Goal: Transaction & Acquisition: Purchase product/service

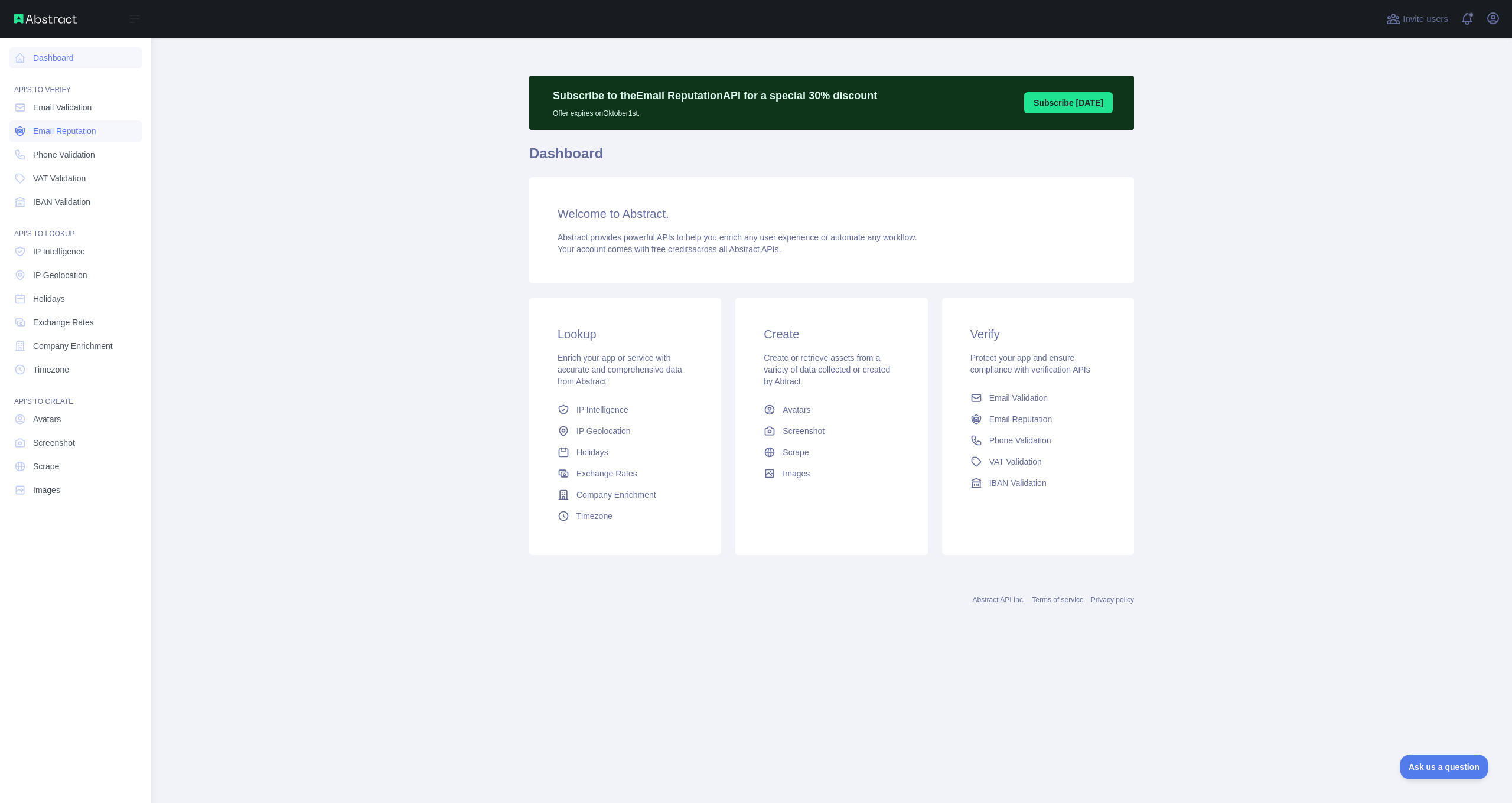
click at [61, 135] on span "Email Reputation" at bounding box center [65, 131] width 63 height 12
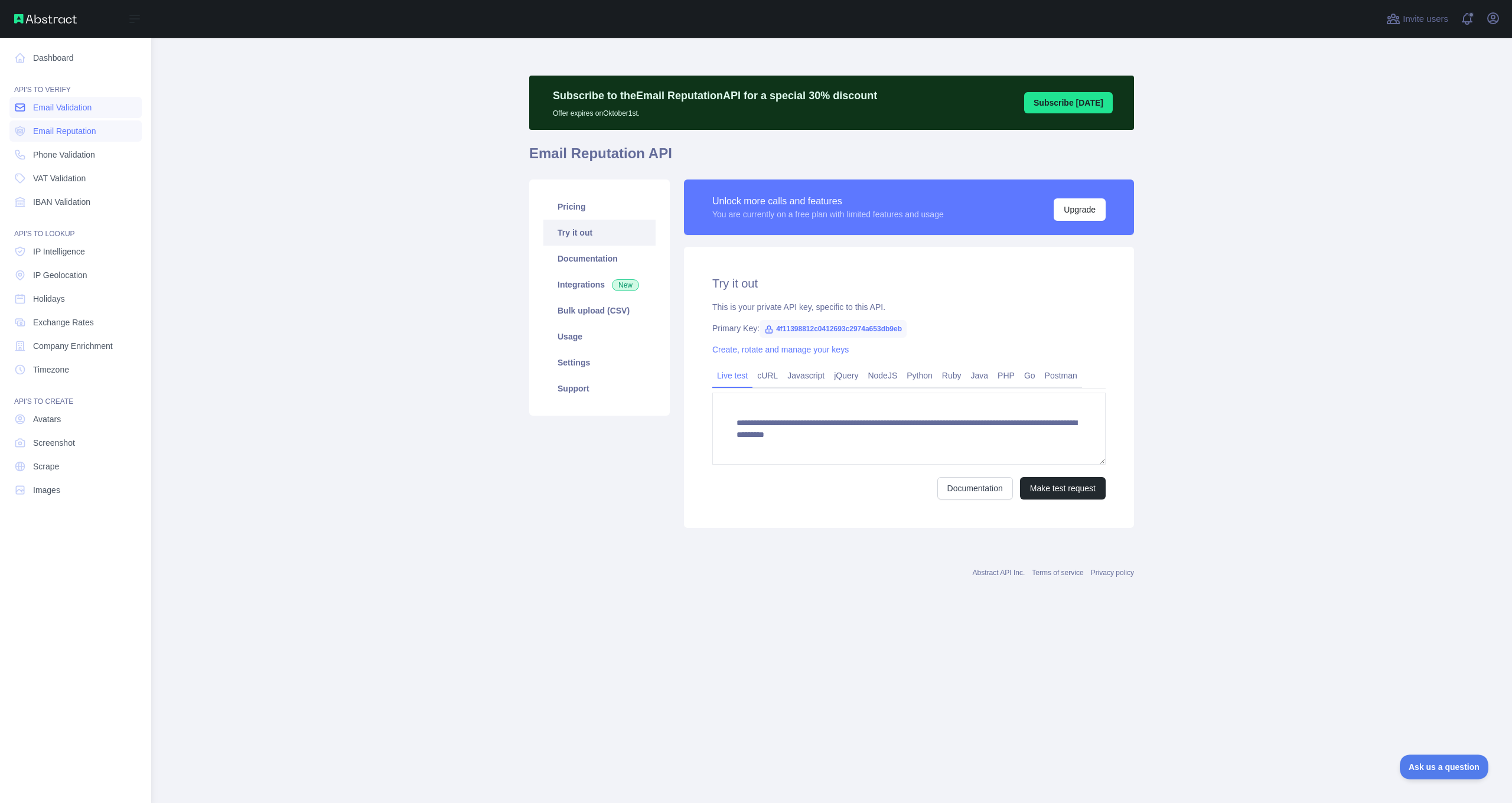
click at [75, 112] on span "Email Validation" at bounding box center [62, 107] width 59 height 12
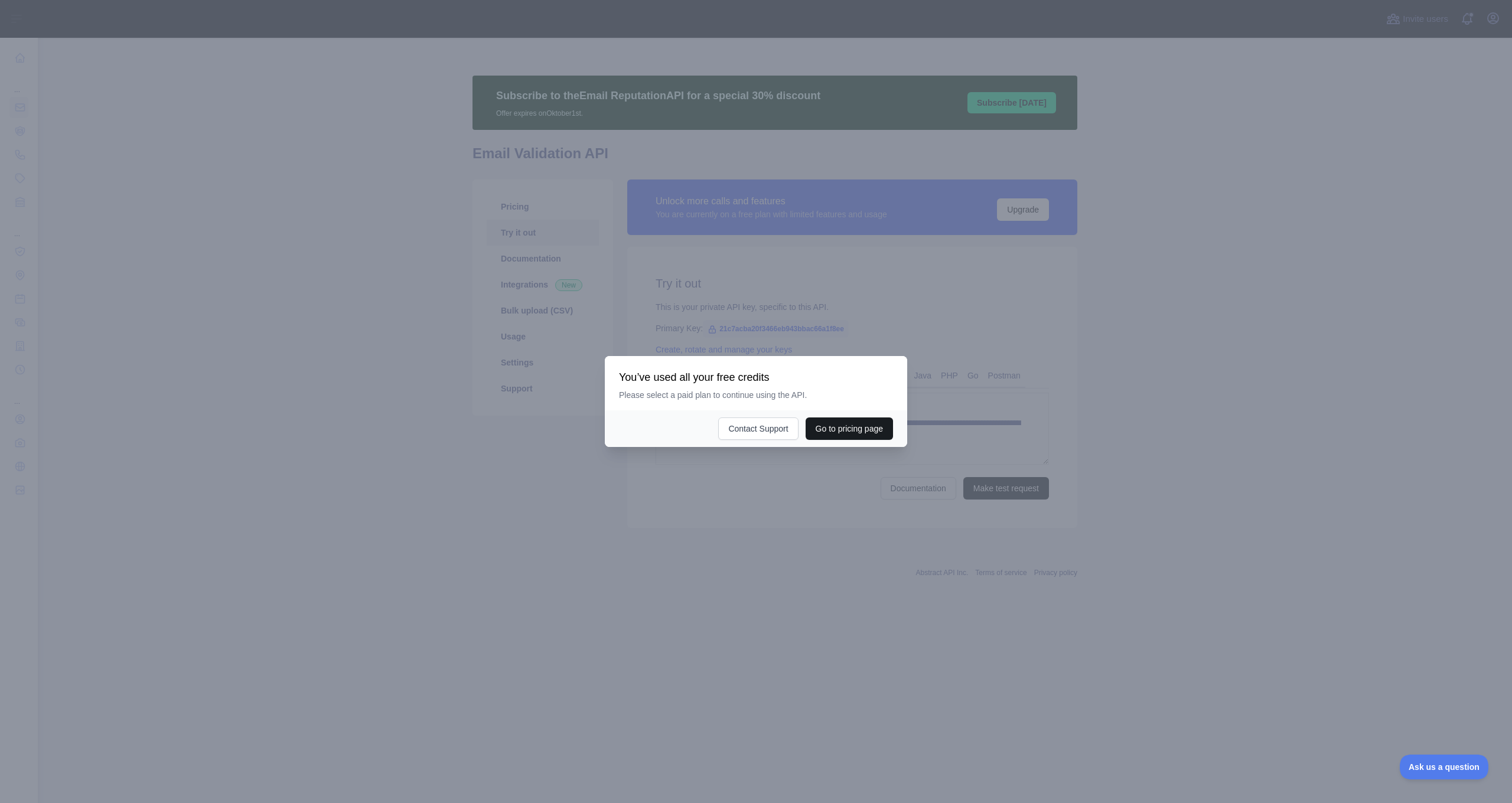
click at [836, 431] on button "Go to pricing page" at bounding box center [849, 429] width 87 height 23
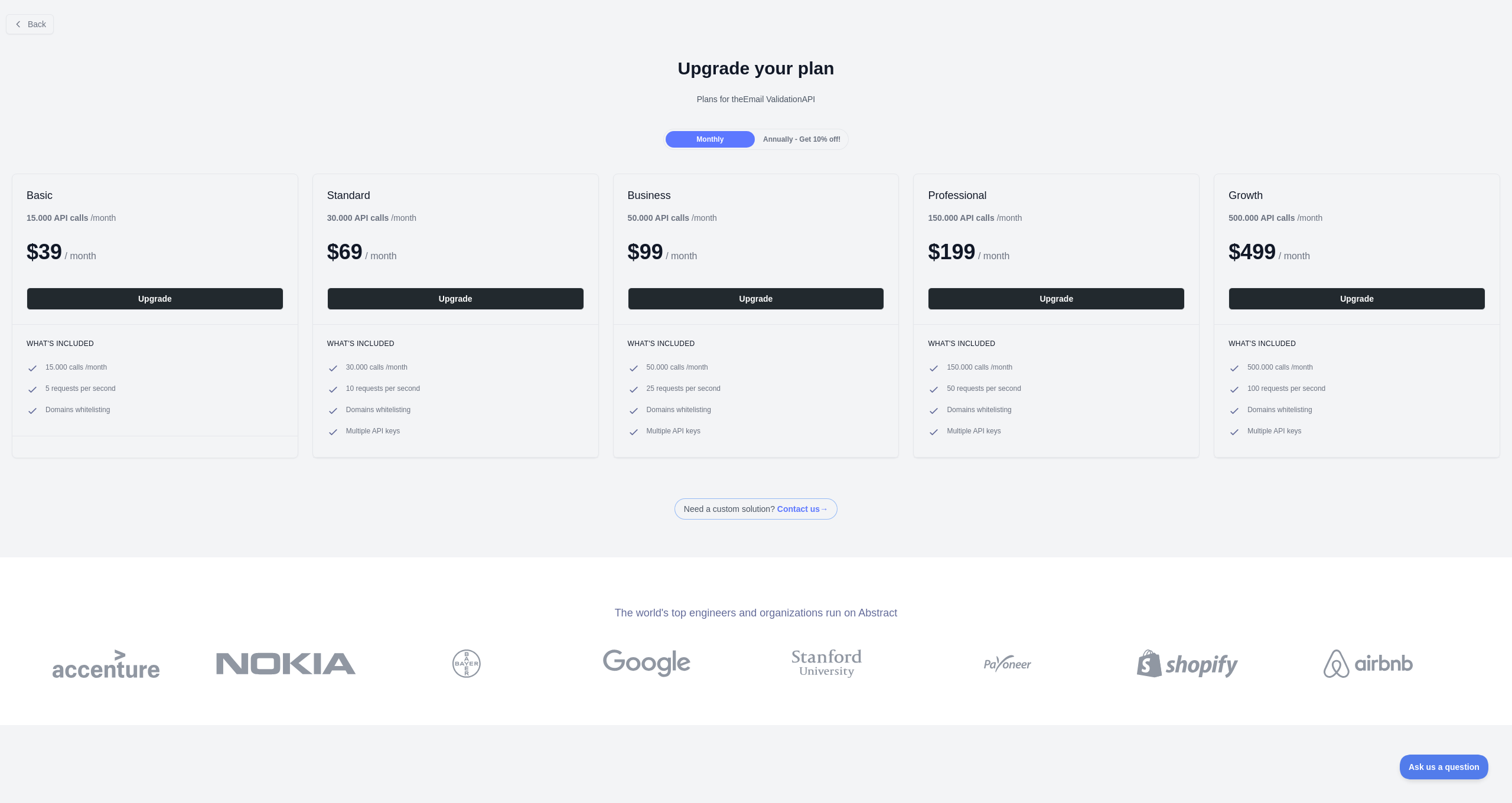
click at [802, 144] on div "Annually - Get 10% off!" at bounding box center [802, 139] width 90 height 17
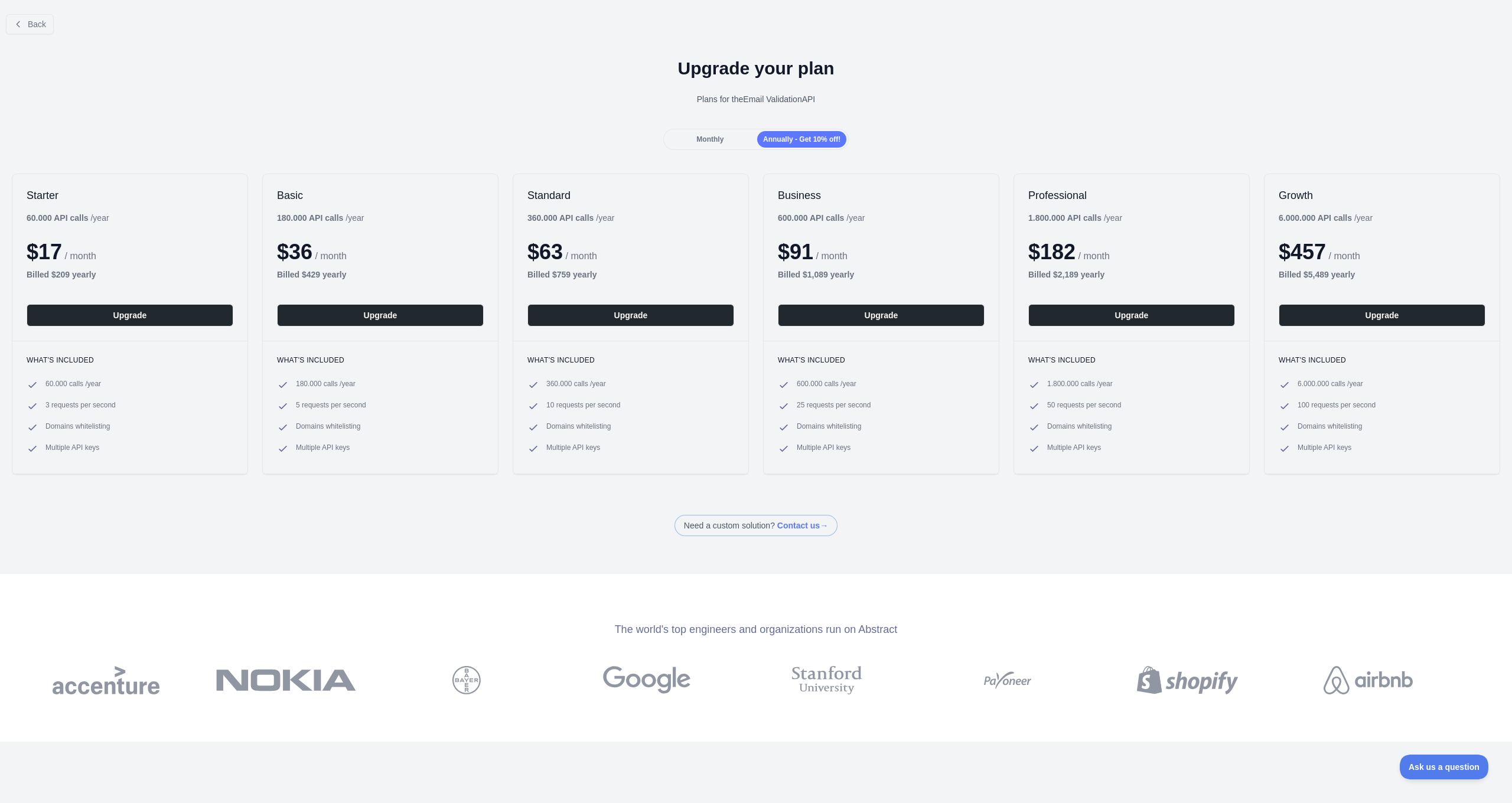
click at [698, 139] on span "Monthly" at bounding box center [710, 139] width 27 height 8
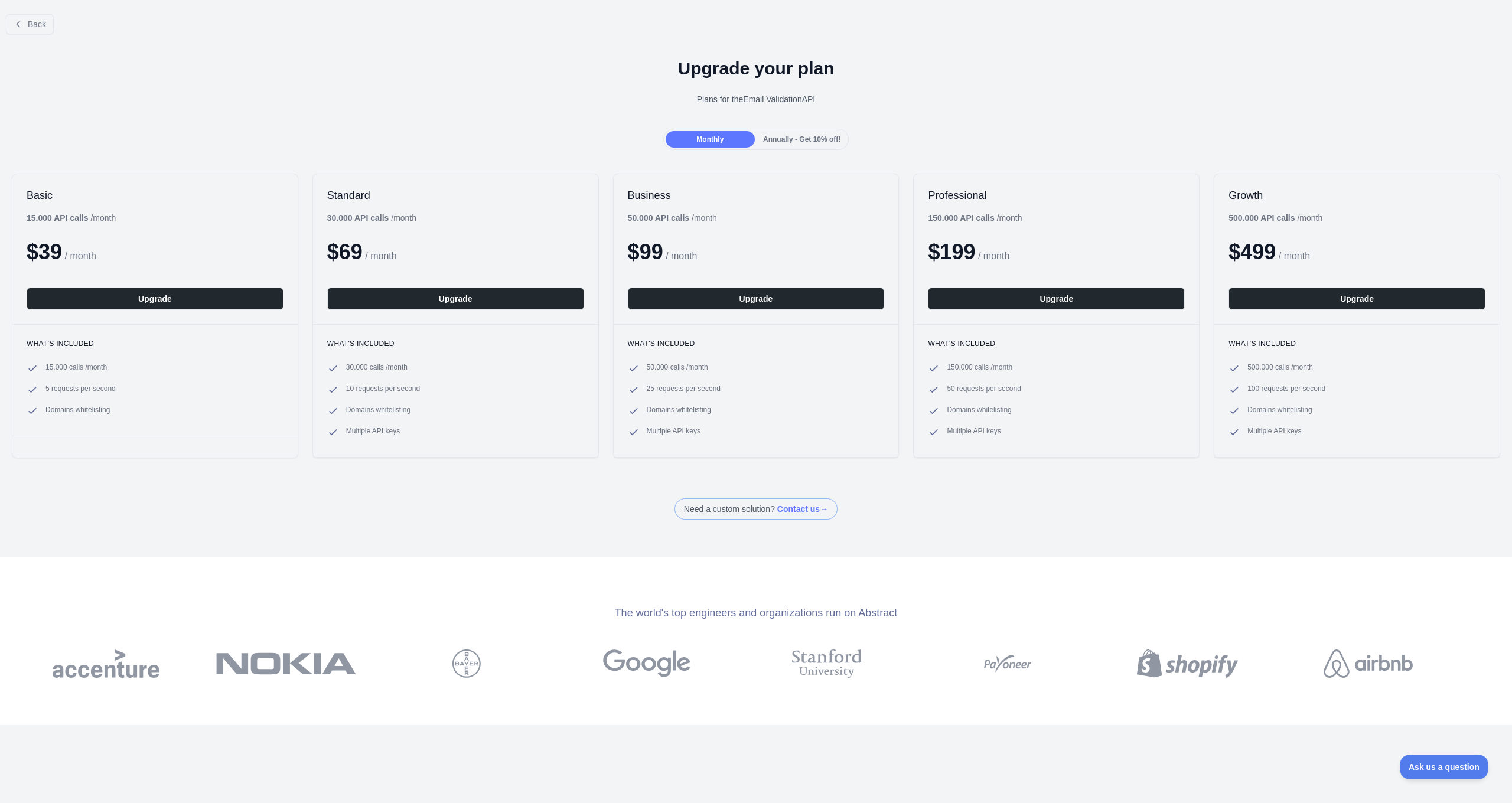
click at [809, 132] on div "Annually - Get 10% off!" at bounding box center [802, 139] width 90 height 17
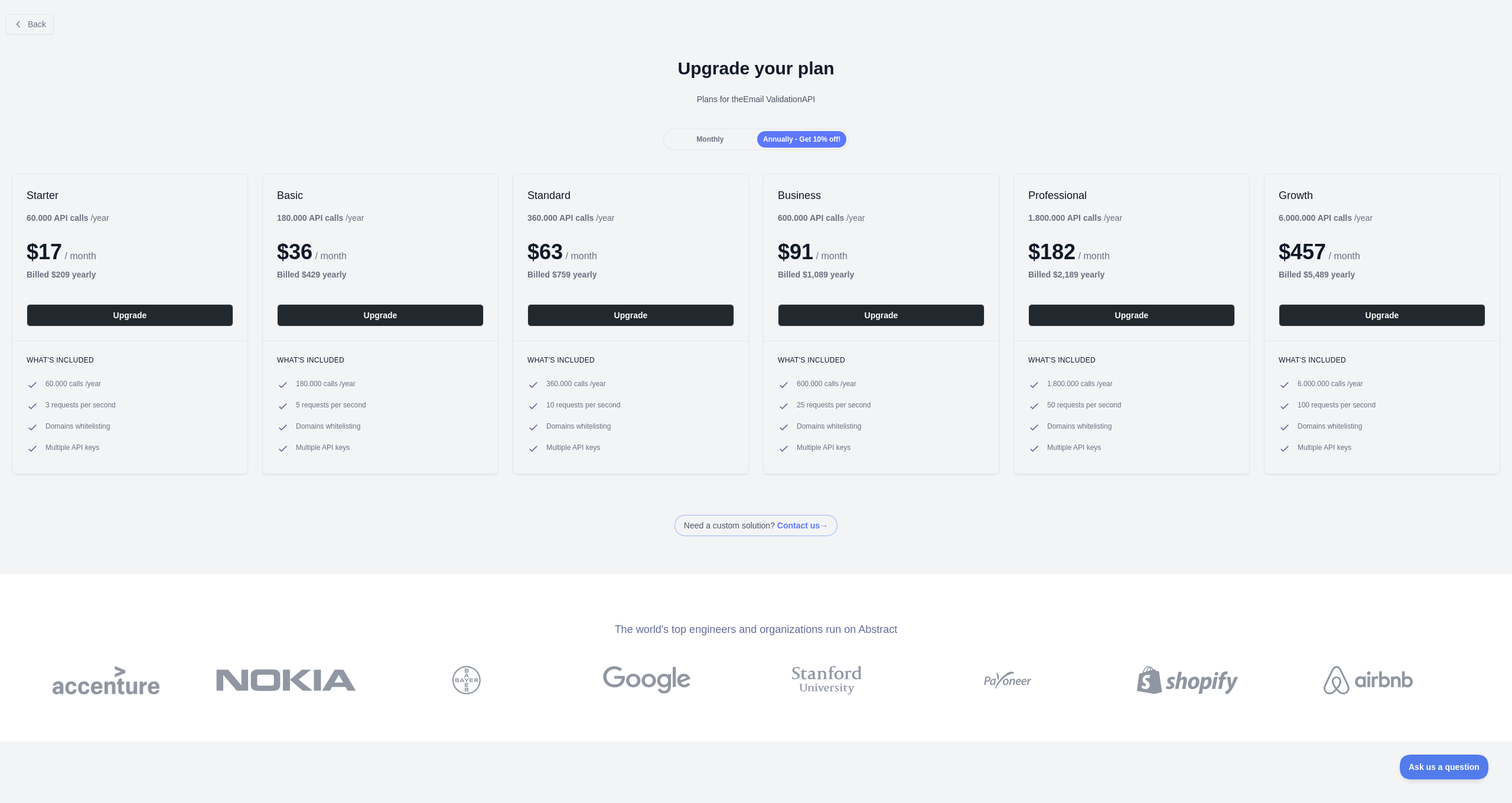
click at [546, 69] on h1 "Upgrade your plan" at bounding box center [756, 69] width 1493 height 21
click at [27, 27] on button "Back" at bounding box center [29, 24] width 48 height 20
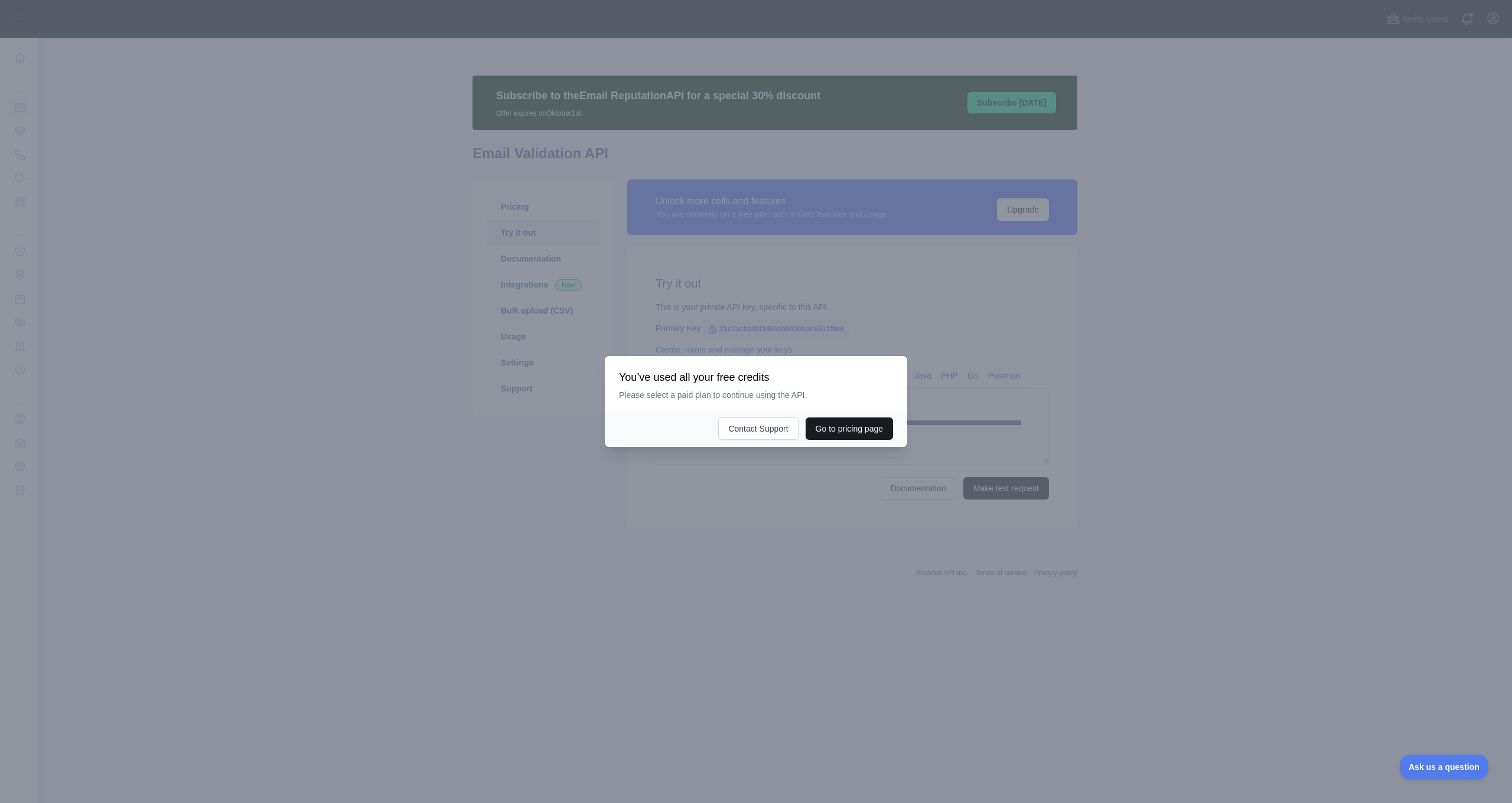
click at [856, 435] on button "Go to pricing page" at bounding box center [849, 429] width 87 height 23
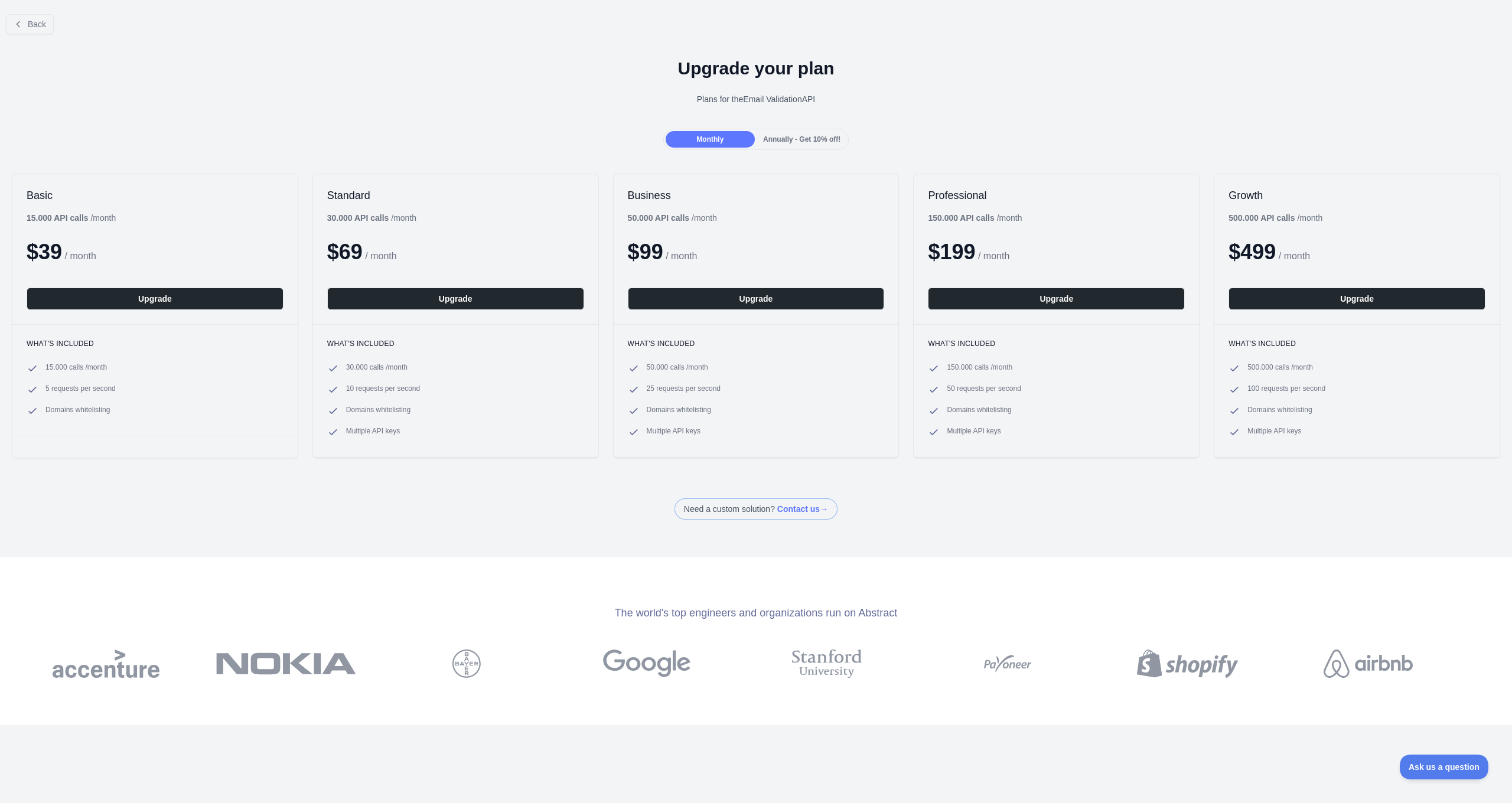
click at [783, 142] on span "Annually - Get 10% off!" at bounding box center [802, 139] width 77 height 8
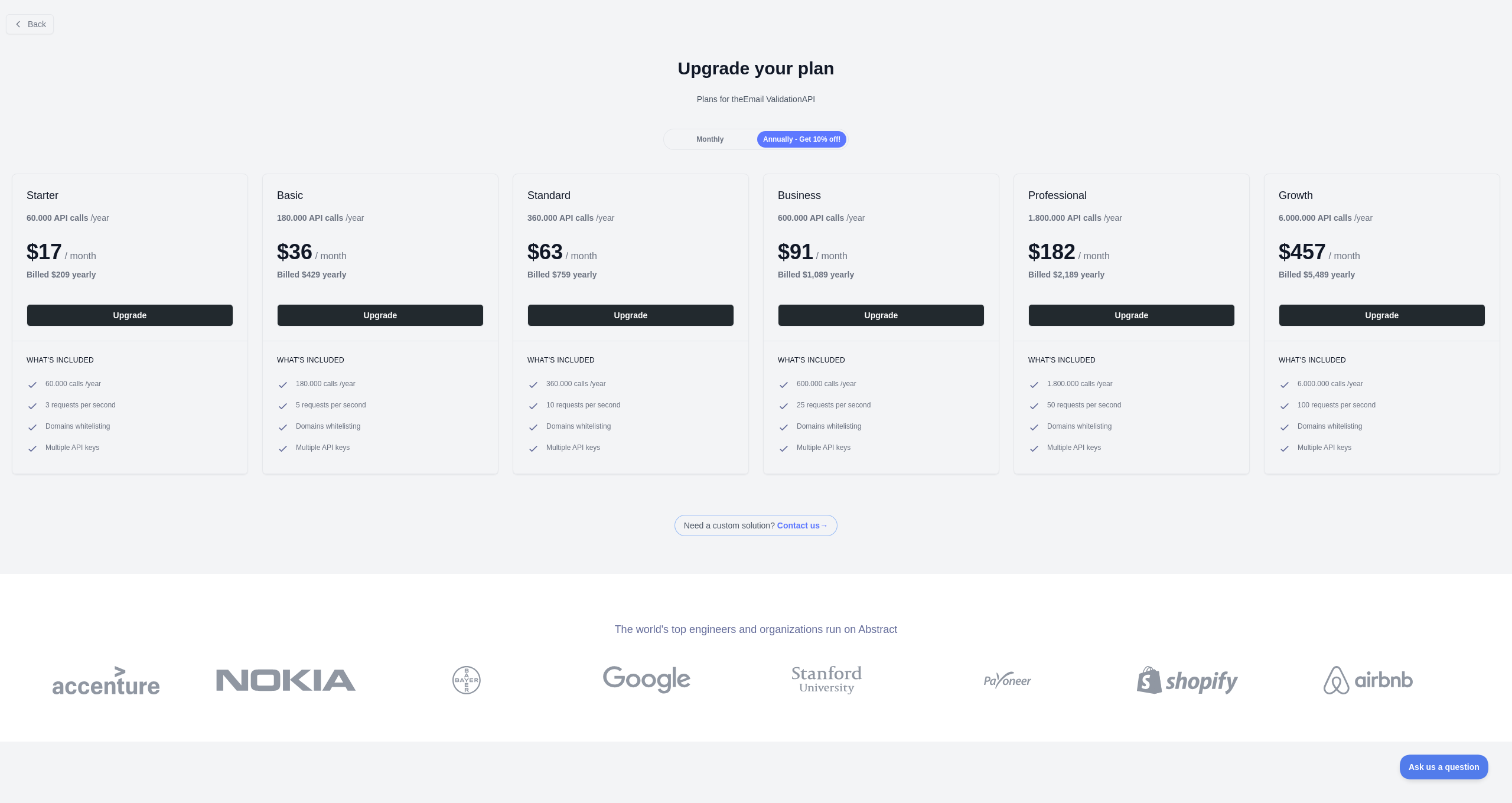
click at [723, 142] on span "Monthly" at bounding box center [710, 139] width 27 height 8
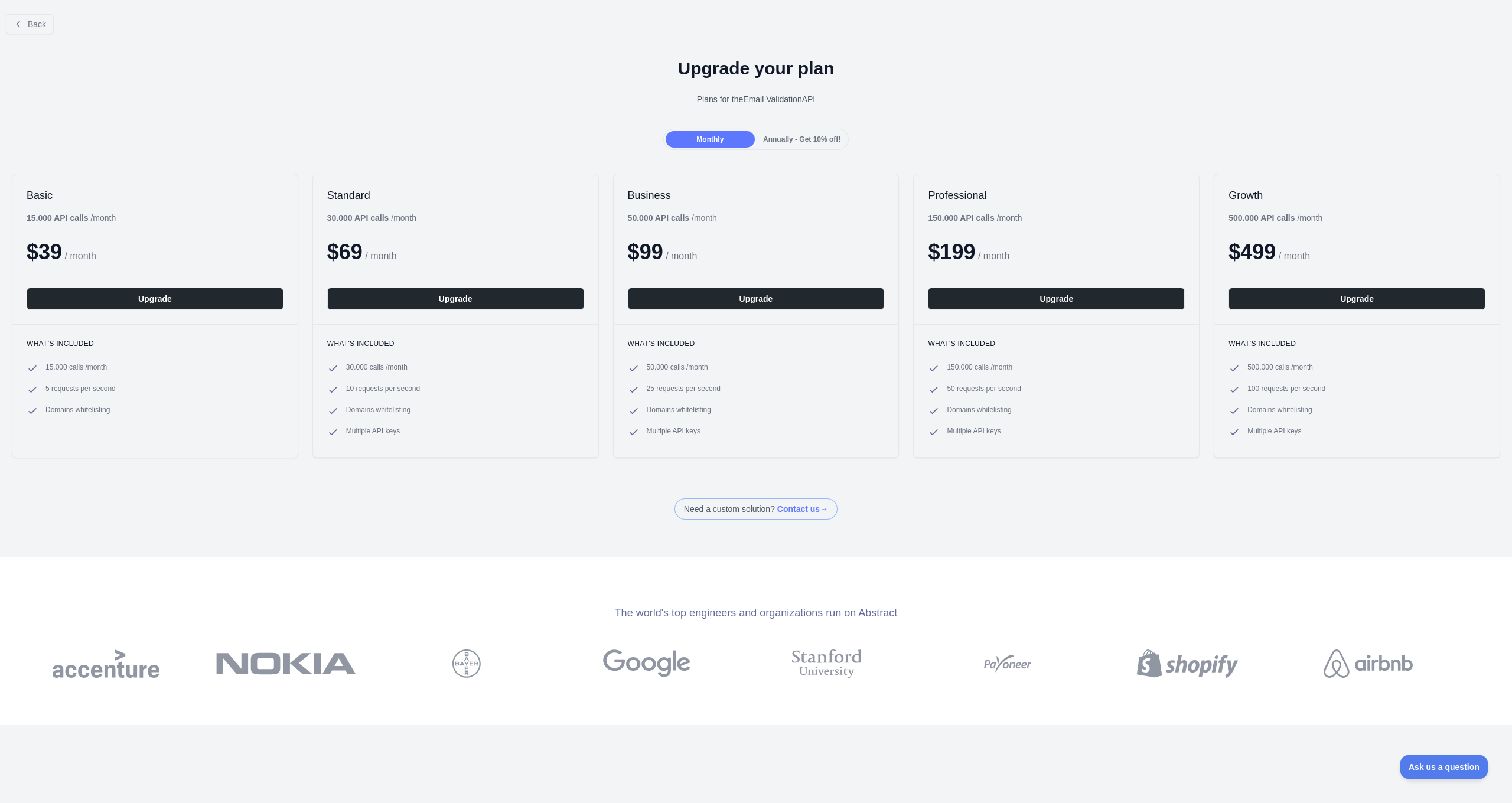
click at [815, 135] on span "Annually - Get 10% off!" at bounding box center [802, 139] width 77 height 8
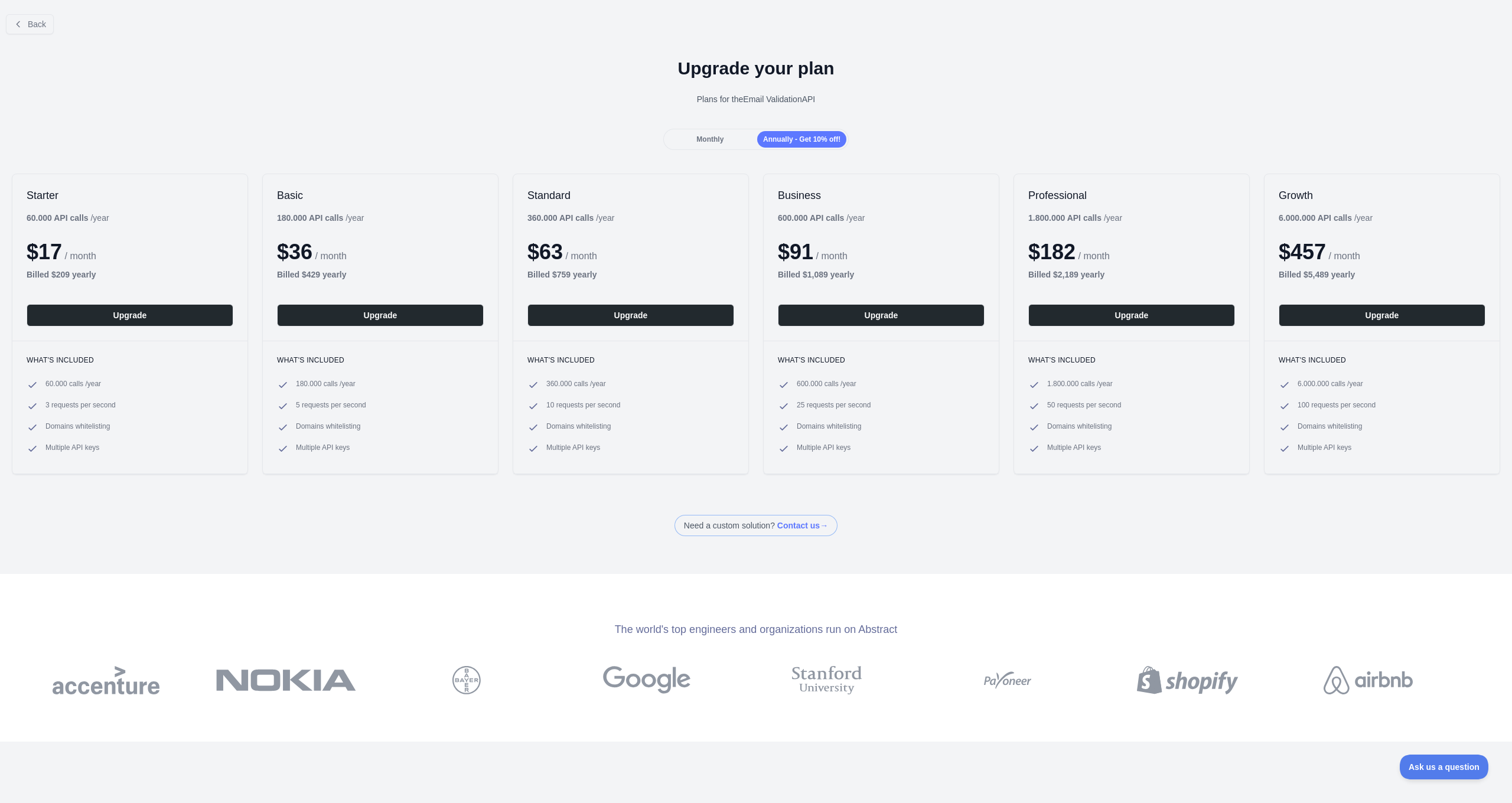
click at [722, 140] on span "Monthly" at bounding box center [710, 139] width 27 height 8
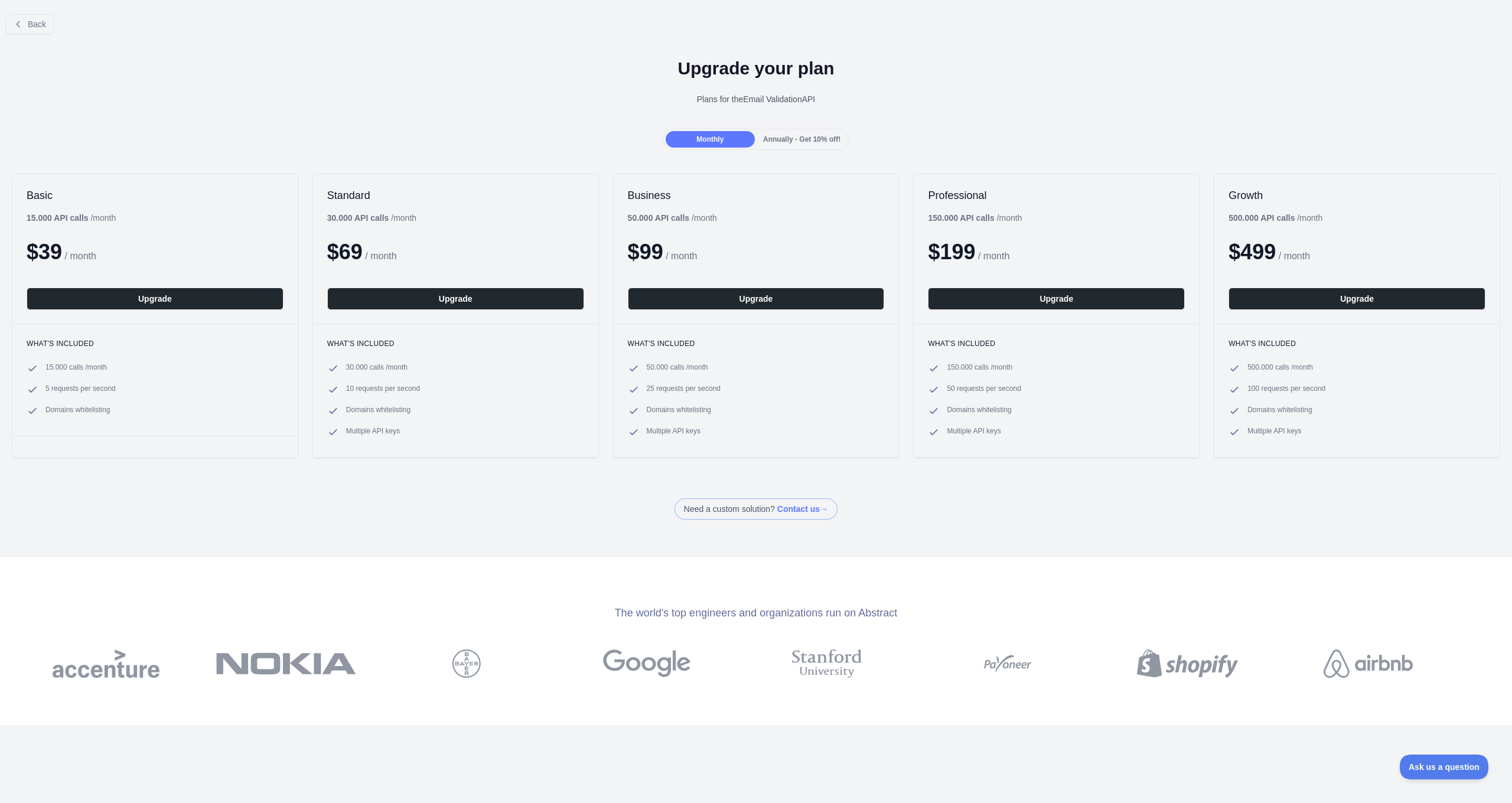
click at [787, 143] on span "Annually - Get 10% off!" at bounding box center [802, 139] width 77 height 8
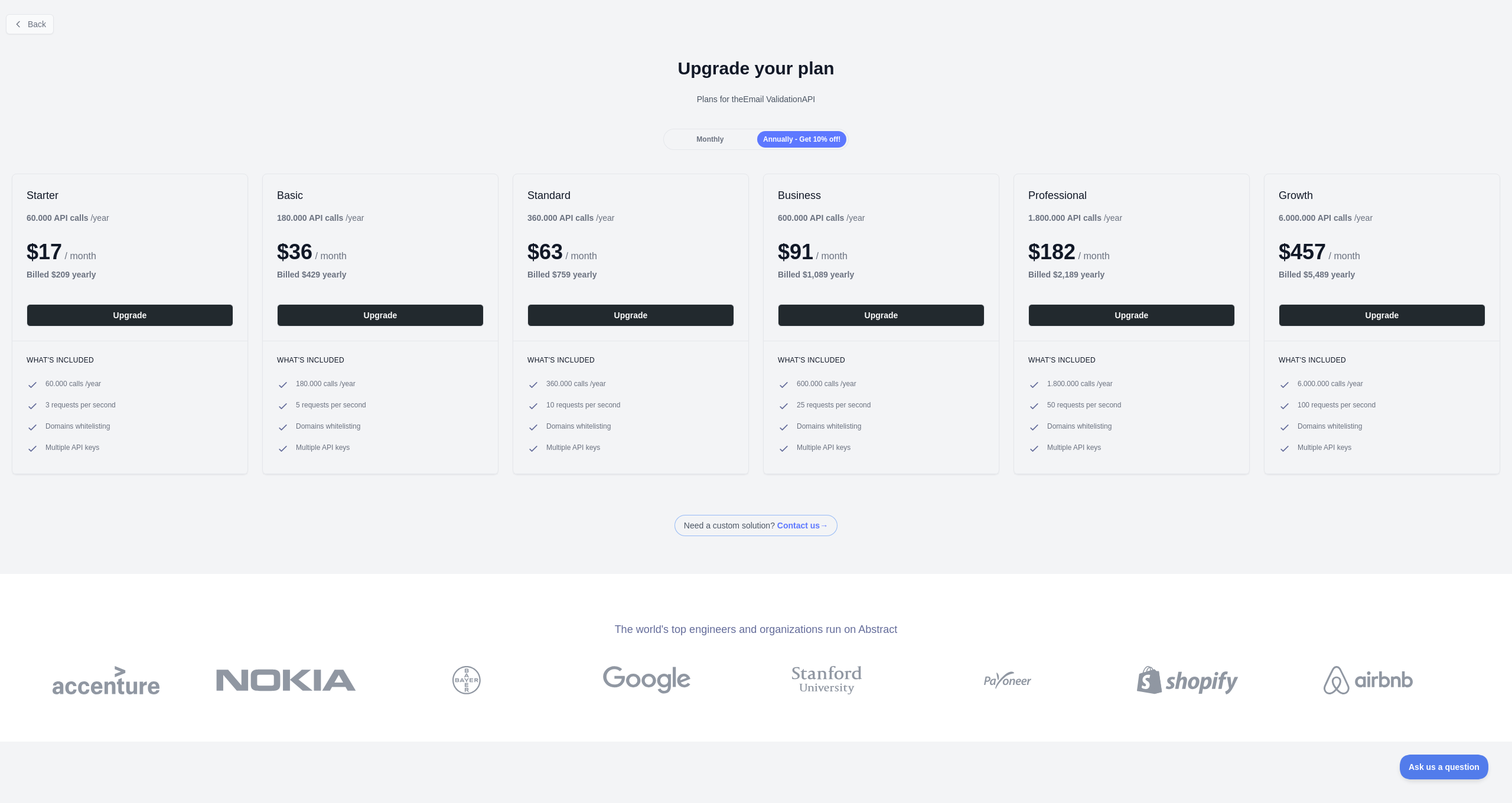
click at [32, 27] on span "Back" at bounding box center [36, 24] width 19 height 10
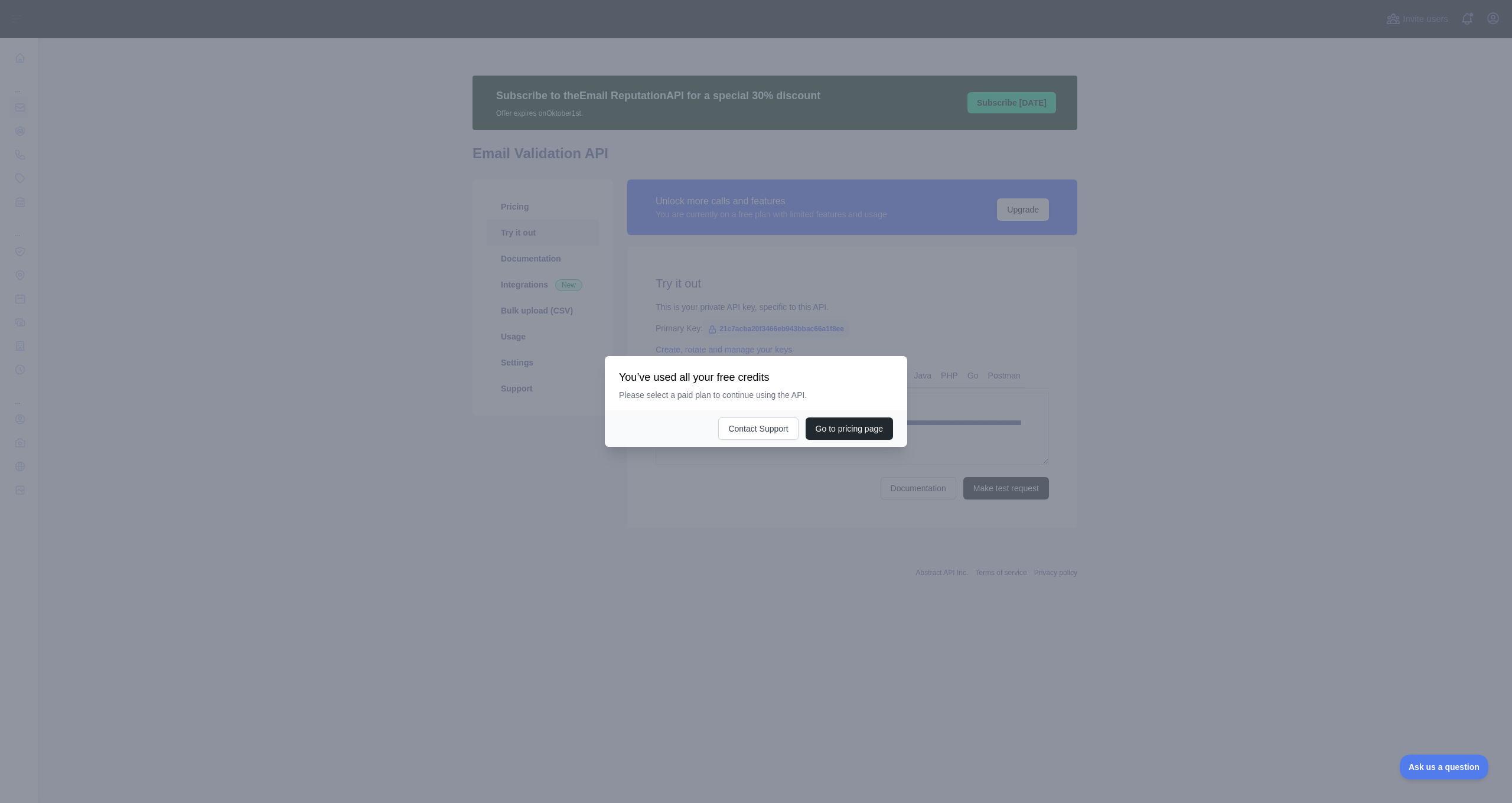
click at [846, 385] on div "You’ve used all your free credits Please select a paid plan to continue using t…" at bounding box center [756, 385] width 274 height 31
click at [846, 350] on div at bounding box center [756, 402] width 1512 height 803
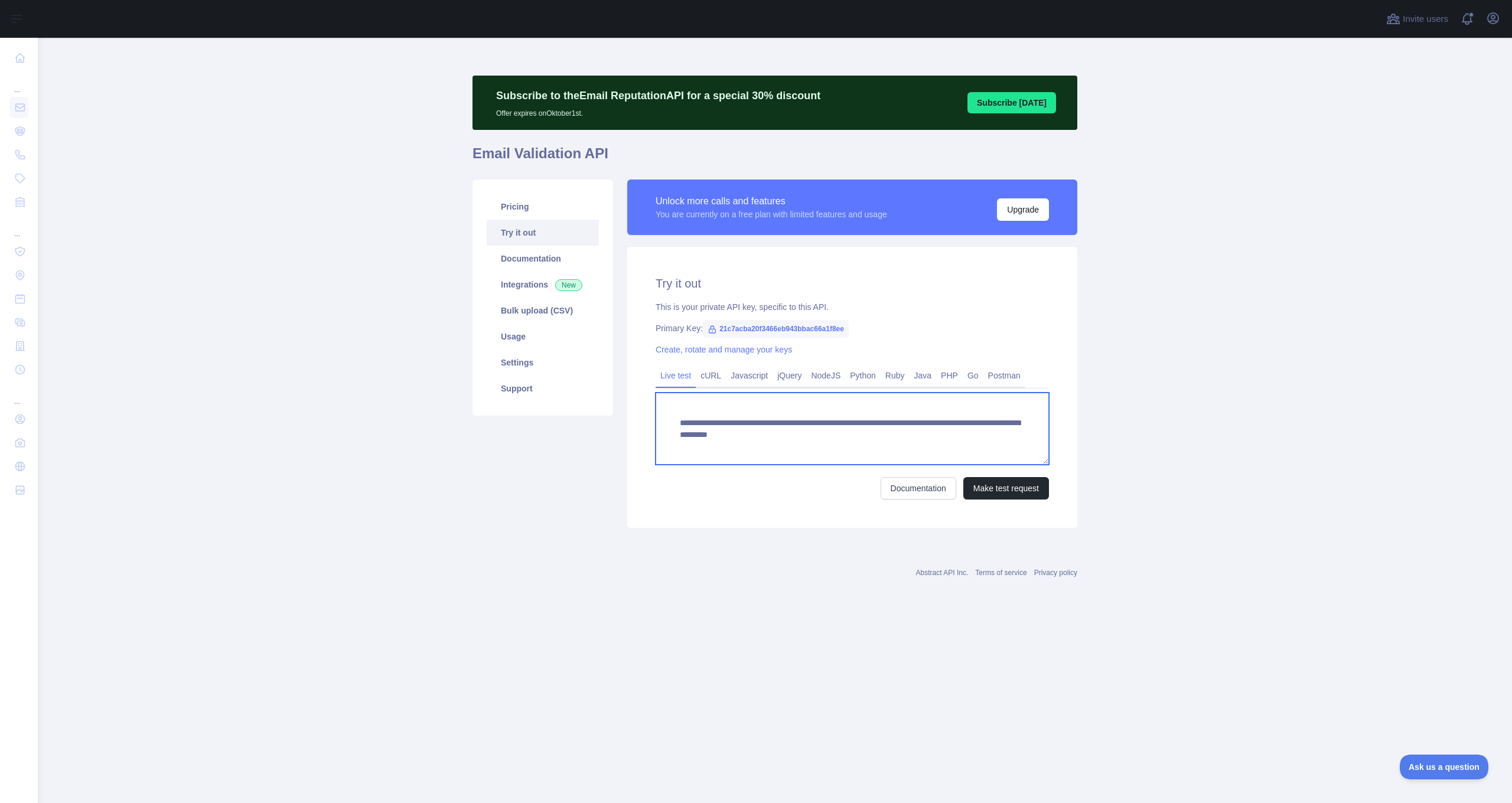
click at [800, 433] on textarea "**********" at bounding box center [852, 428] width 394 height 72
click at [570, 337] on link "Usage" at bounding box center [542, 336] width 112 height 26
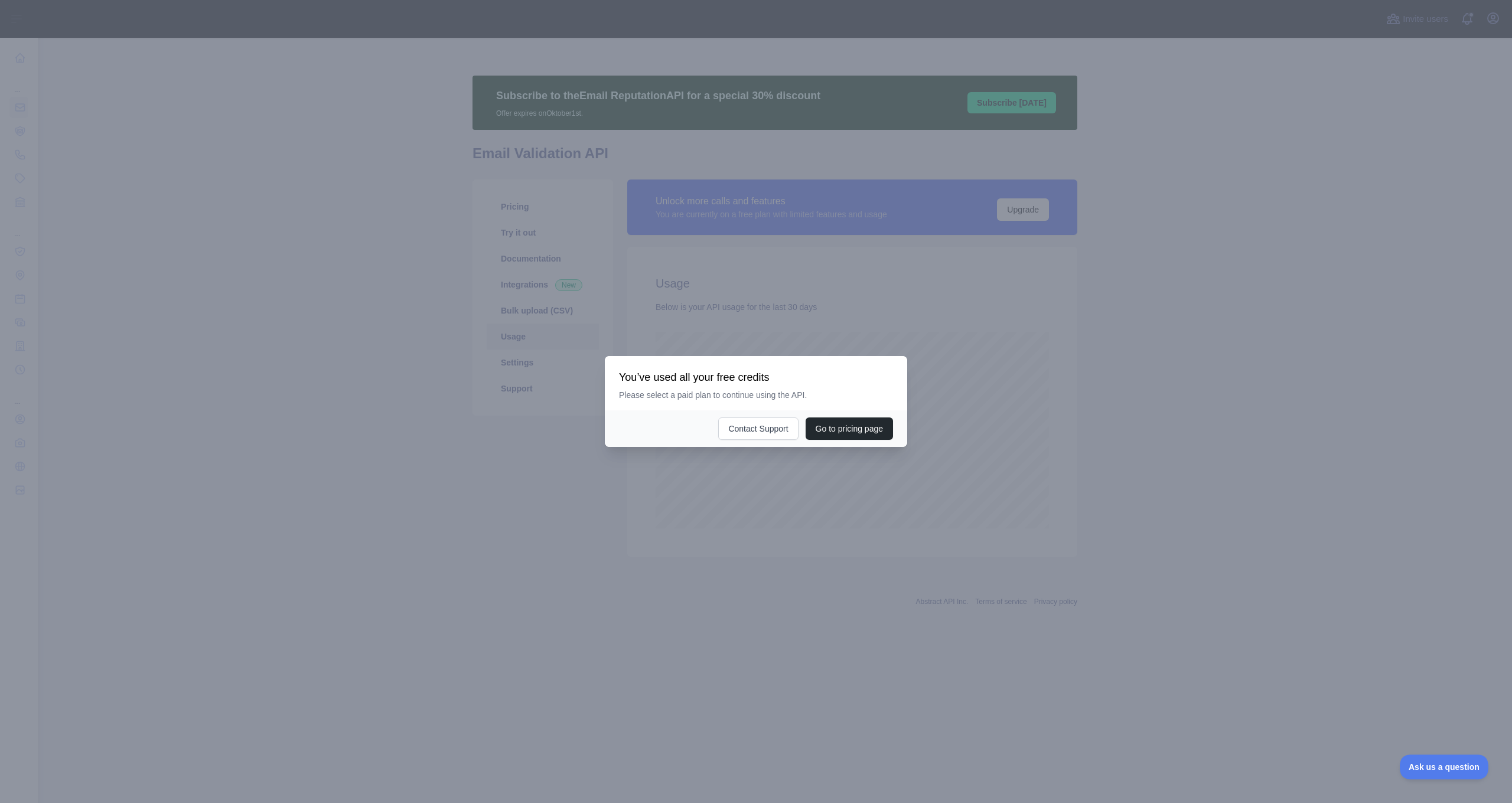
scroll to position [765, 1474]
click at [824, 428] on button "Go to pricing page" at bounding box center [849, 429] width 87 height 23
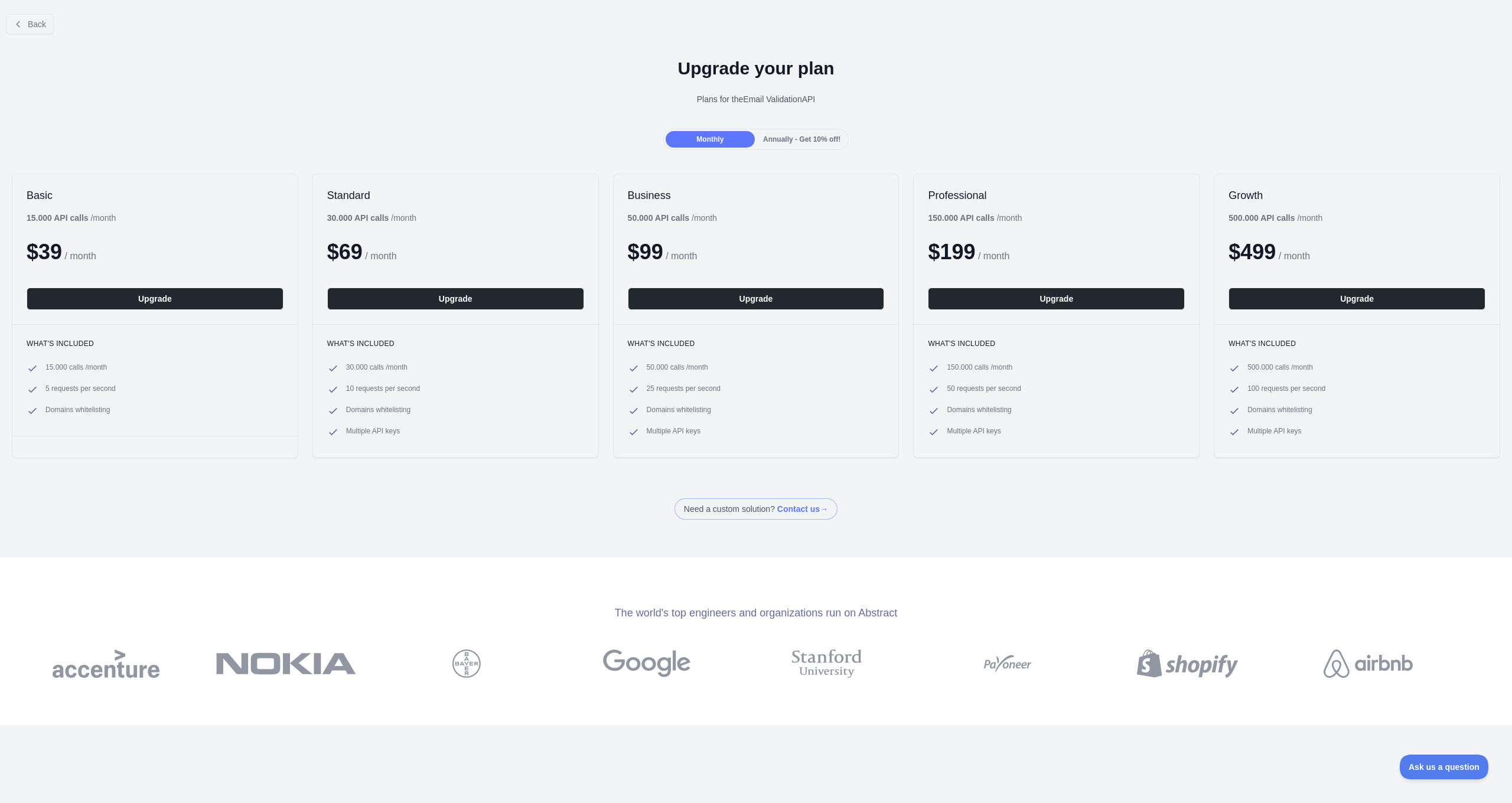
click at [810, 510] on span at bounding box center [756, 509] width 163 height 21
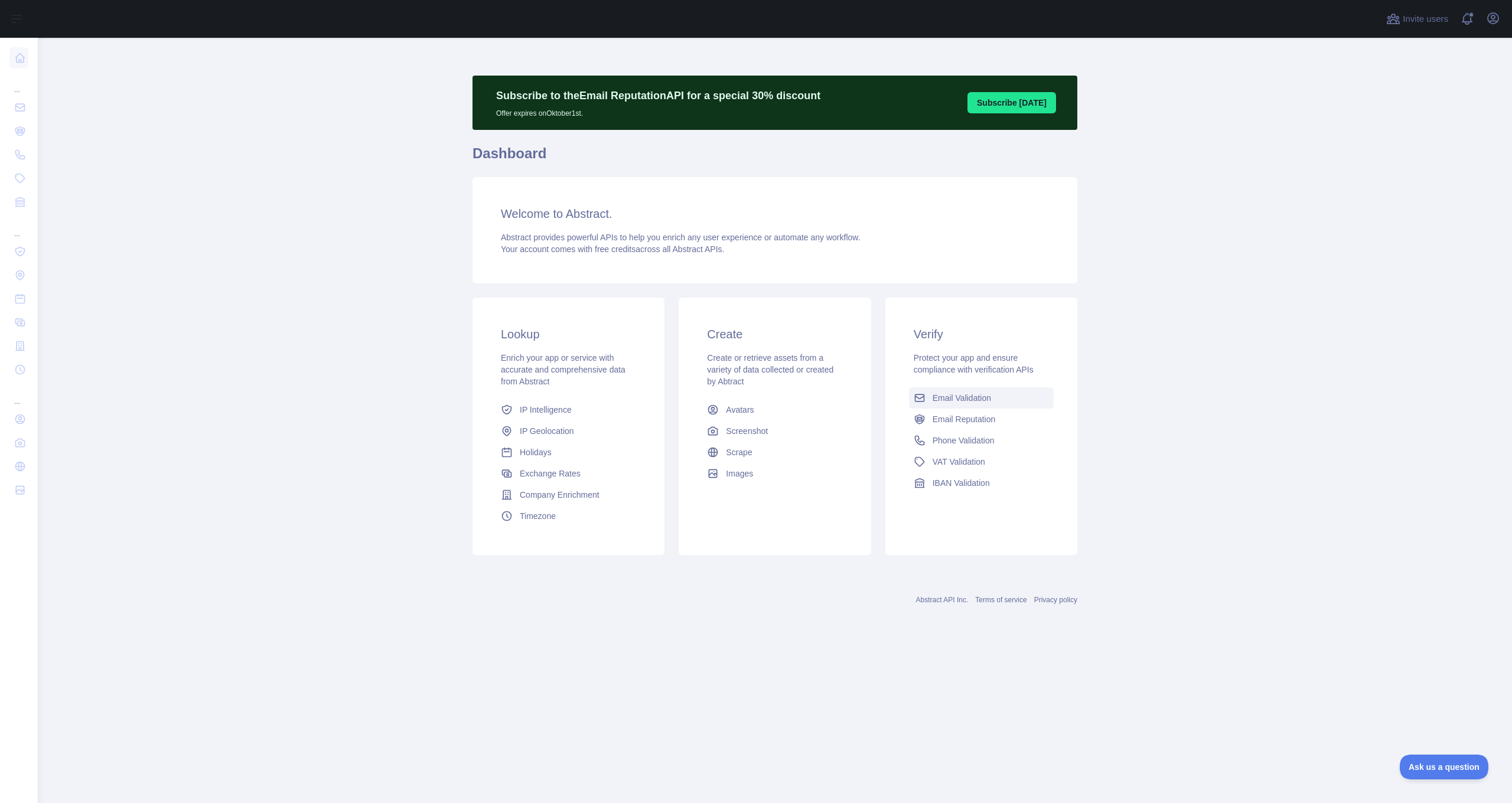
click at [976, 398] on span "Email Validation" at bounding box center [961, 397] width 59 height 12
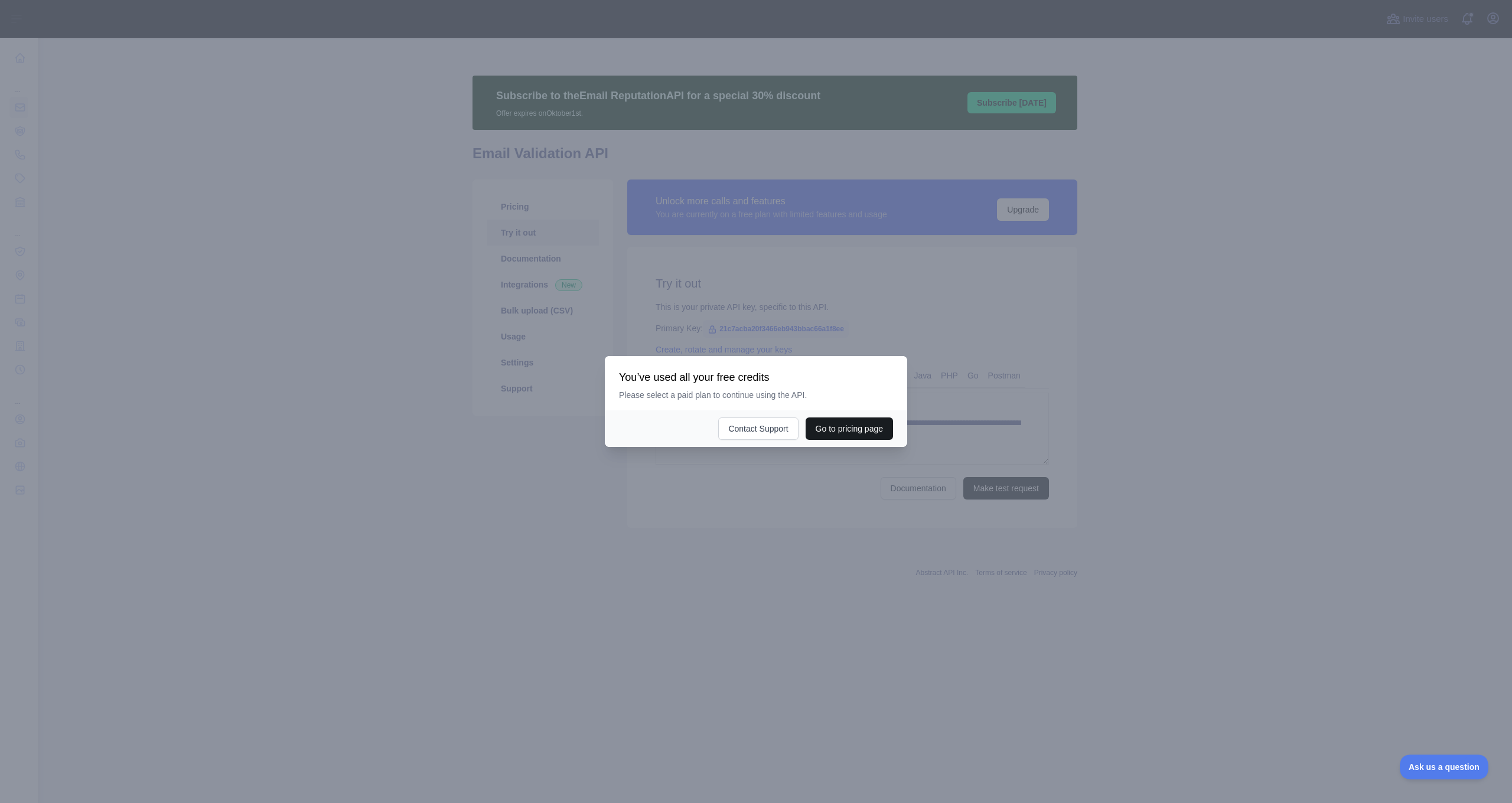
click at [831, 429] on button "Go to pricing page" at bounding box center [849, 429] width 87 height 23
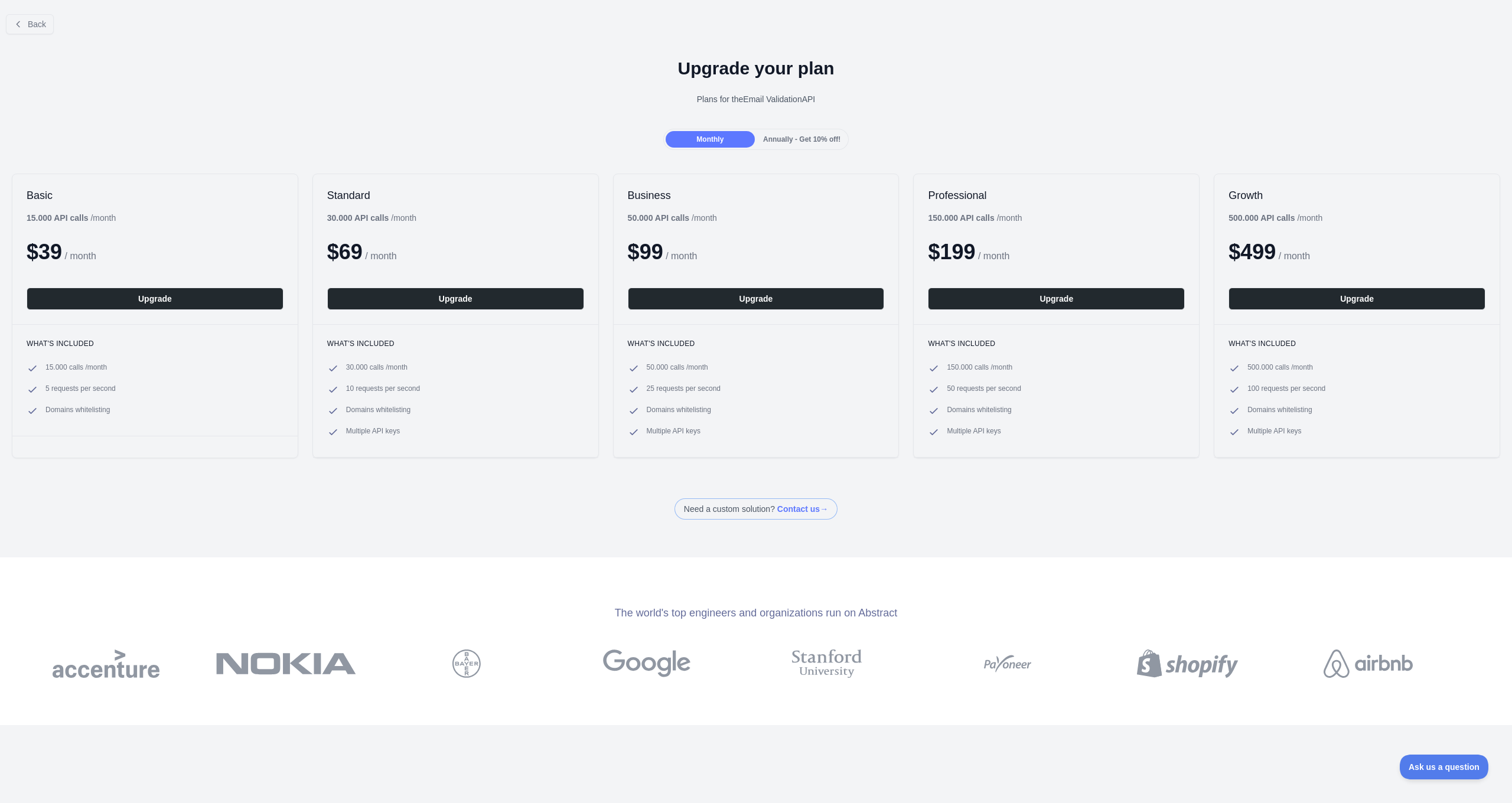
click at [781, 144] on div "Annually - Get 10% off!" at bounding box center [802, 139] width 90 height 17
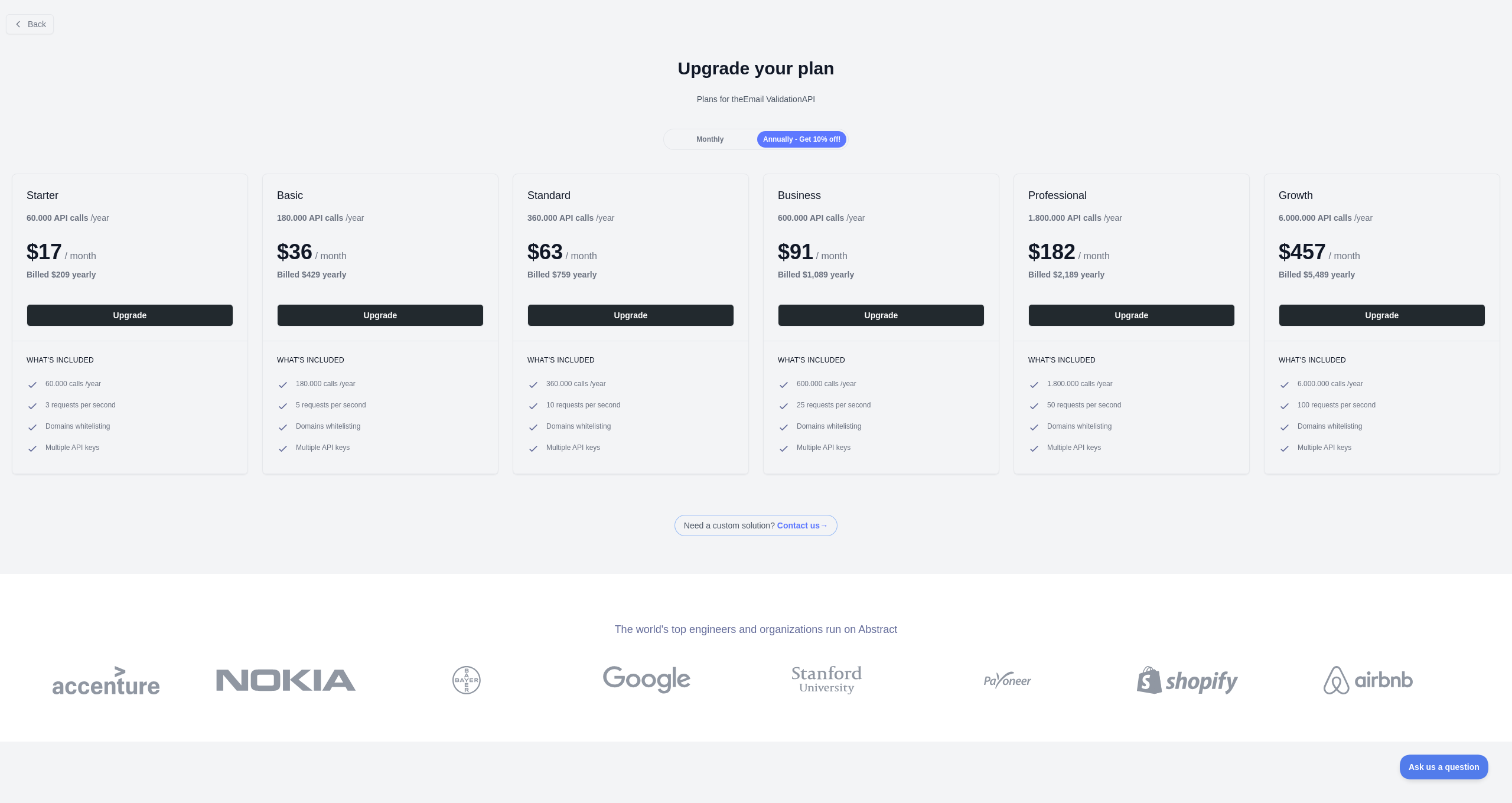
click at [702, 142] on span "Monthly" at bounding box center [710, 139] width 27 height 8
